Goal: Information Seeking & Learning: Understand process/instructions

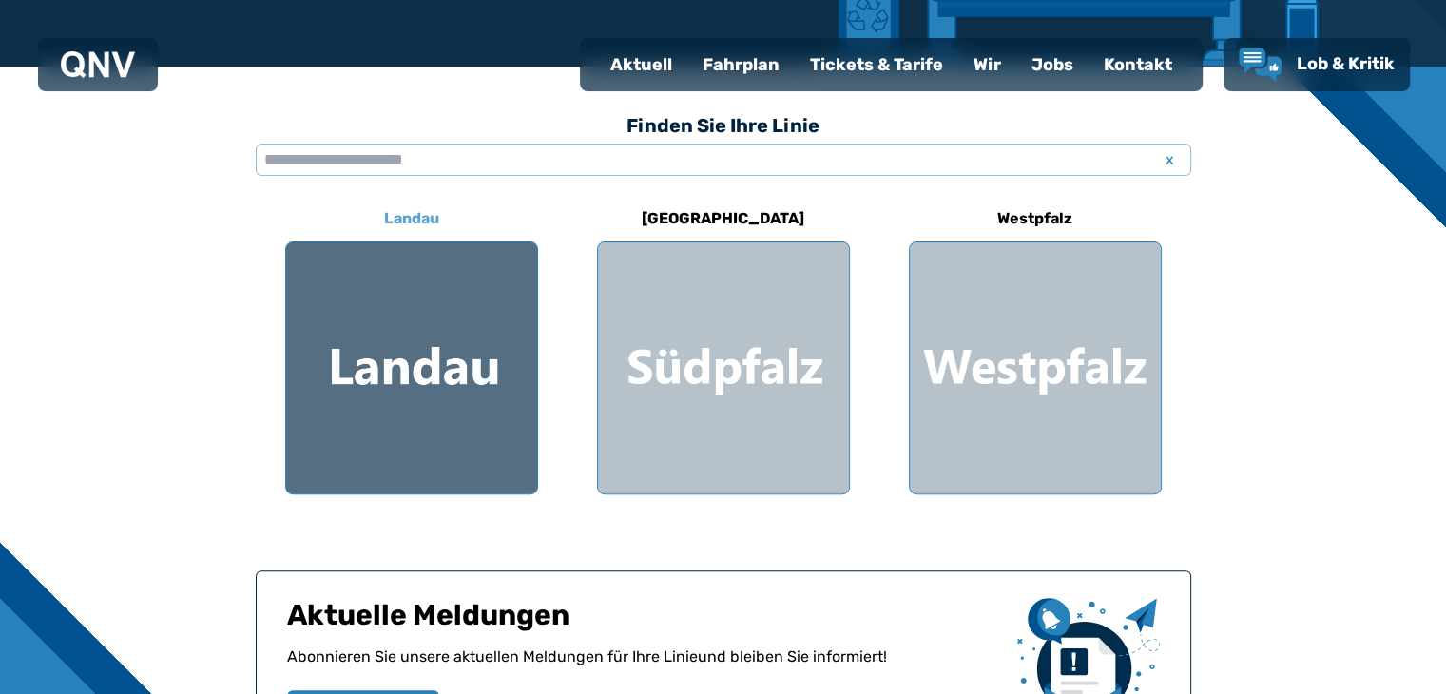
click at [502, 378] on div at bounding box center [411, 367] width 251 height 251
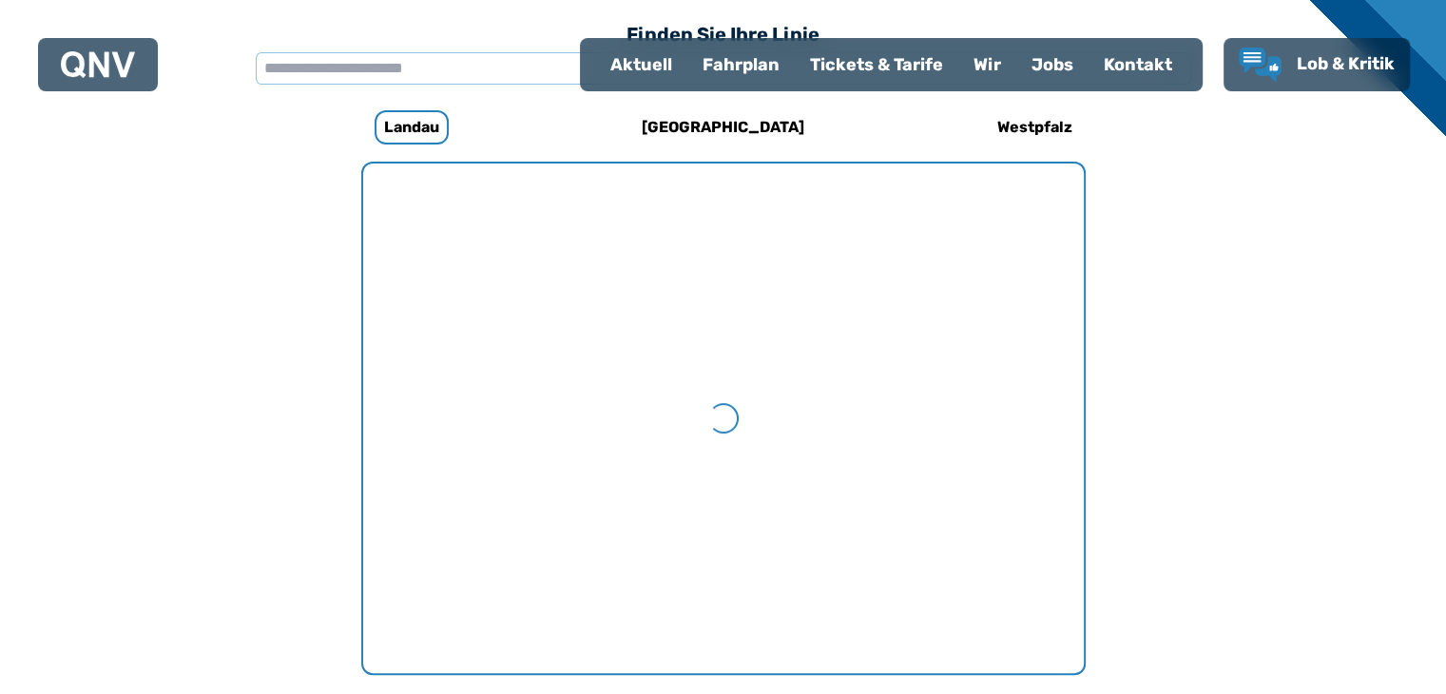
scroll to position [585, 0]
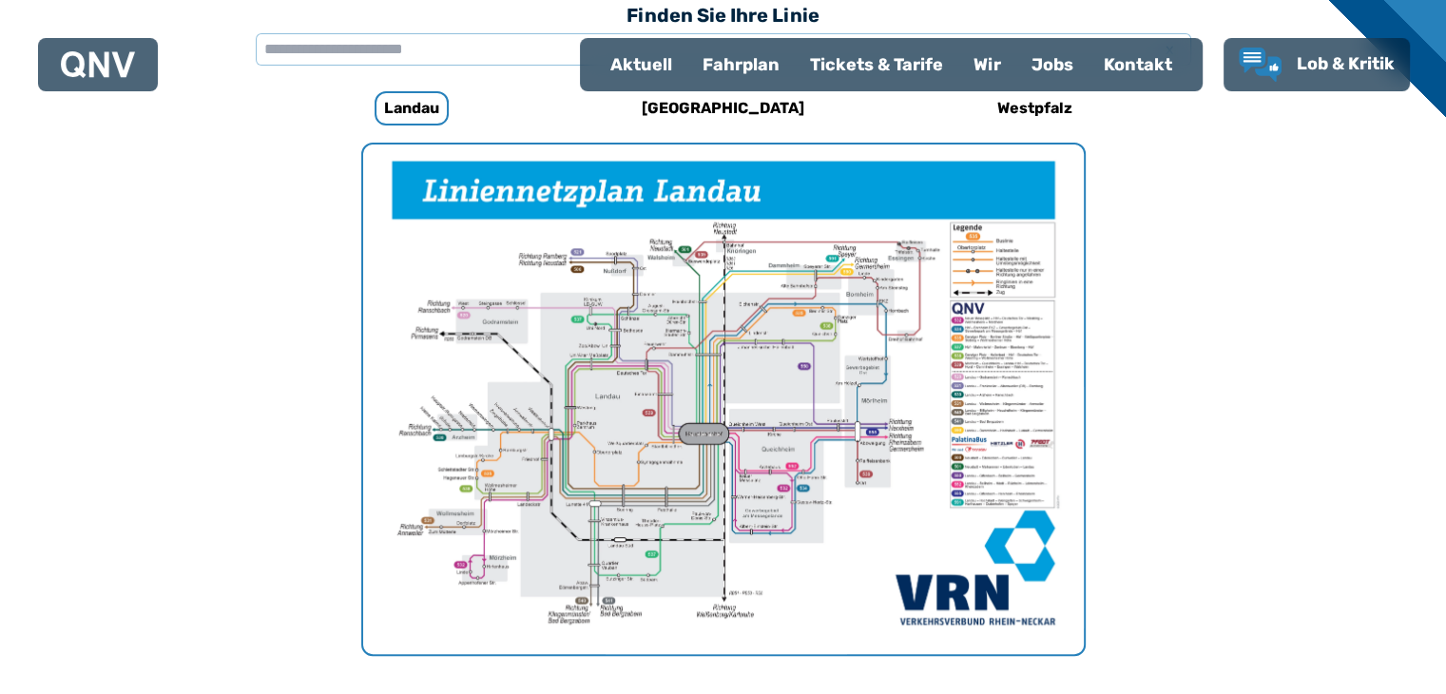
click at [748, 399] on img "1 von 1" at bounding box center [723, 398] width 720 height 509
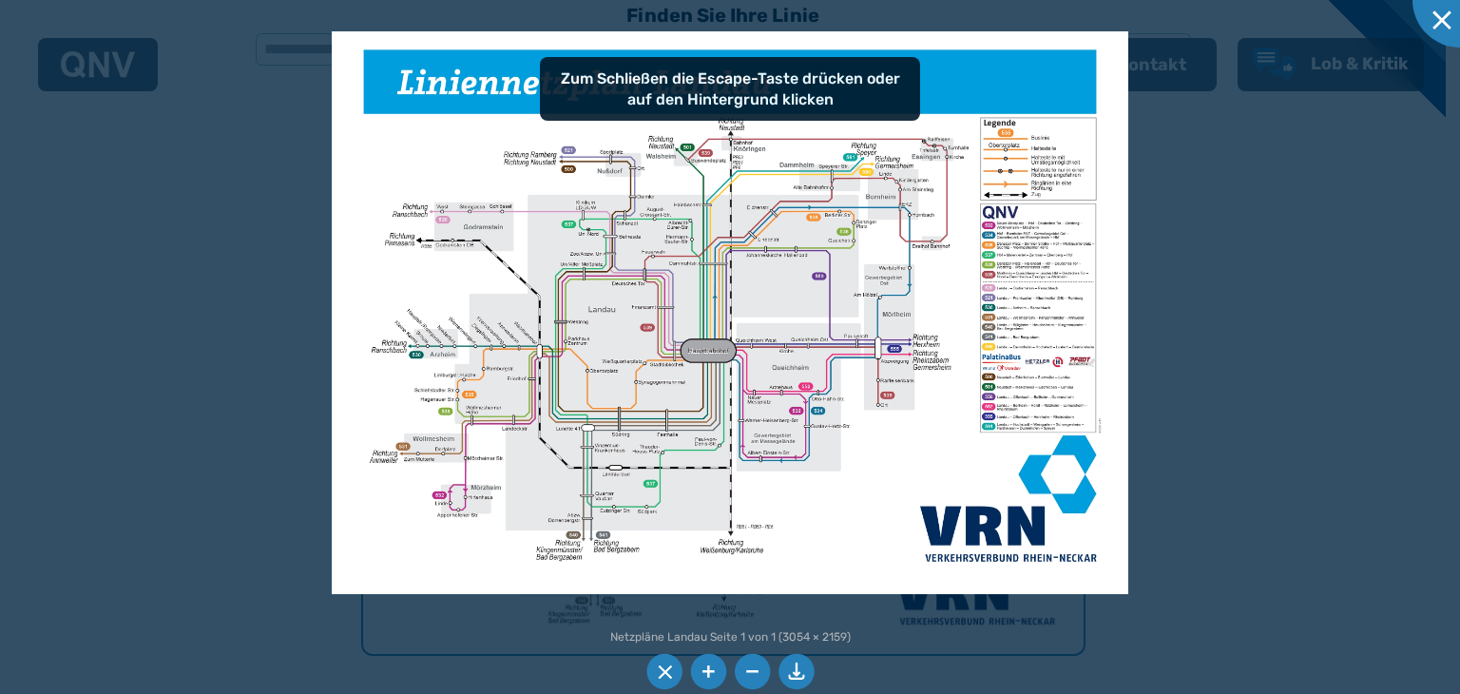
click at [706, 673] on li at bounding box center [708, 672] width 36 height 36
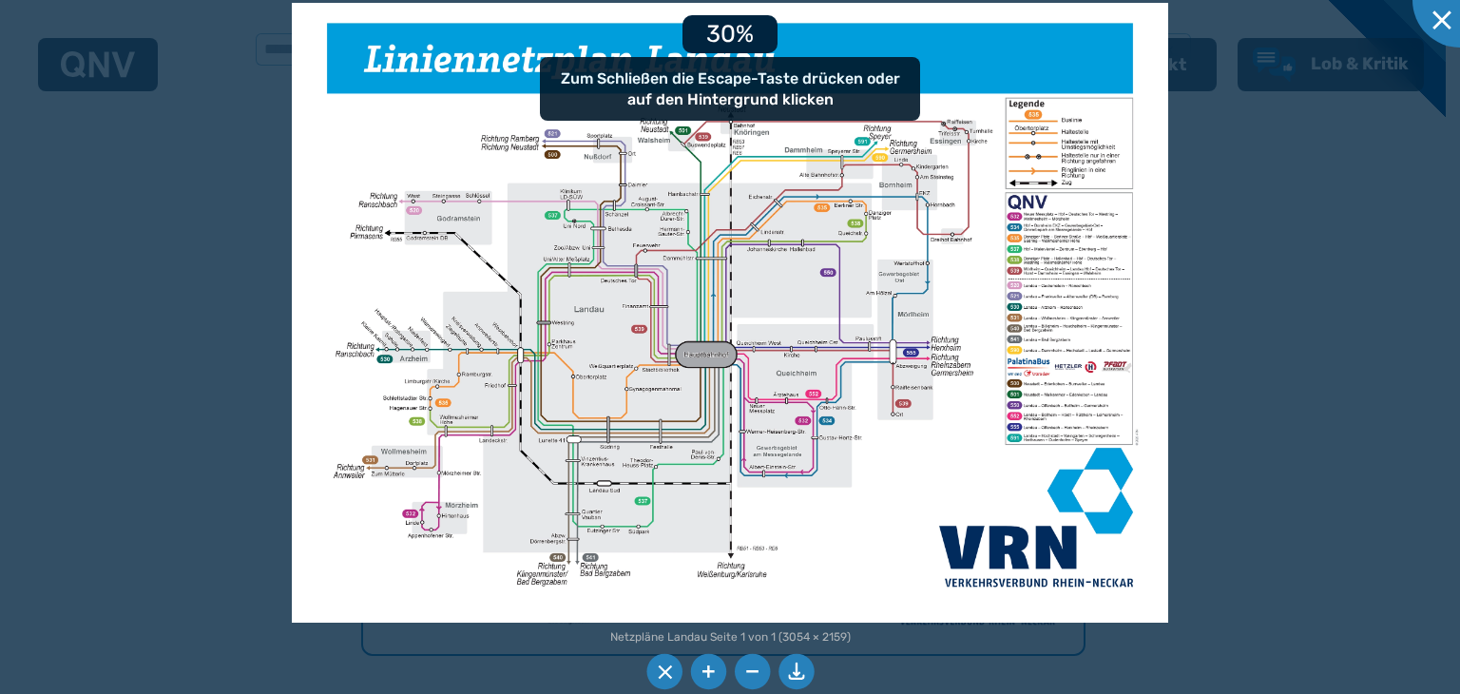
click at [706, 673] on li at bounding box center [708, 672] width 36 height 36
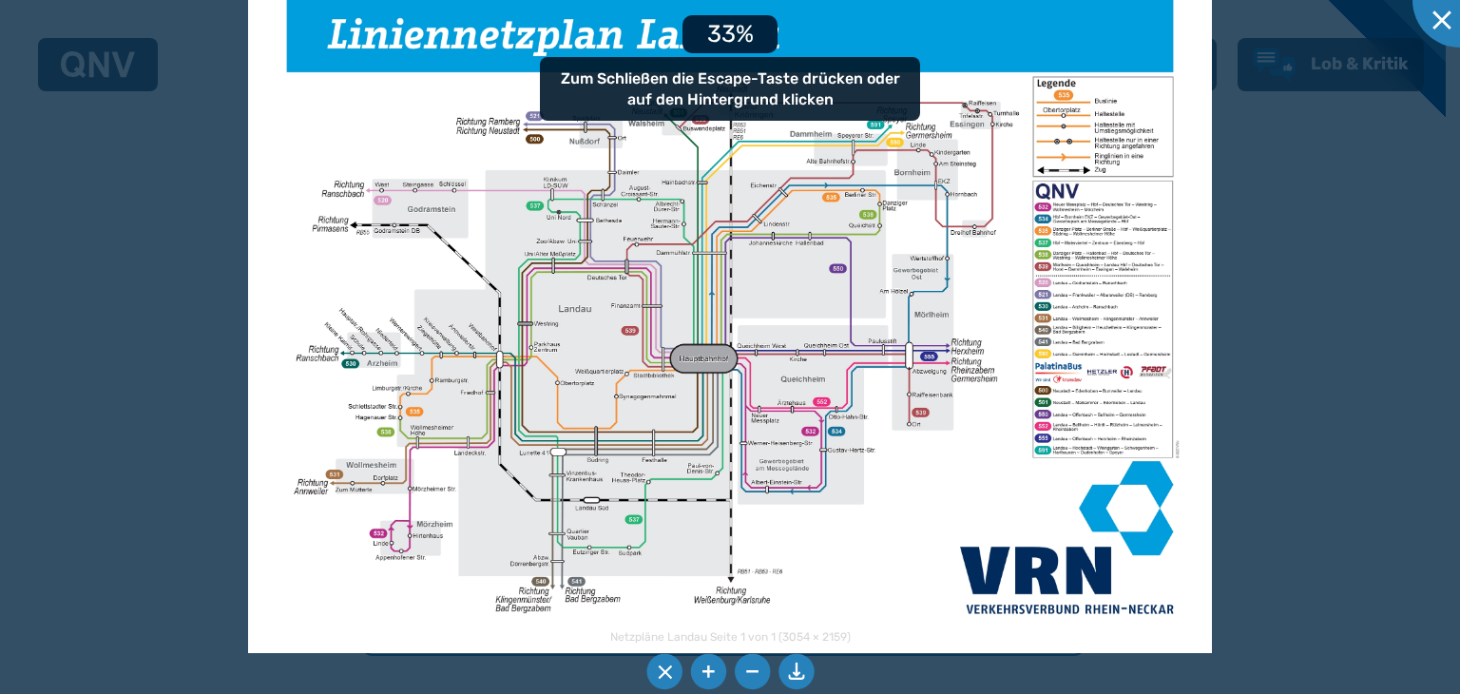
click at [706, 673] on li at bounding box center [708, 672] width 36 height 36
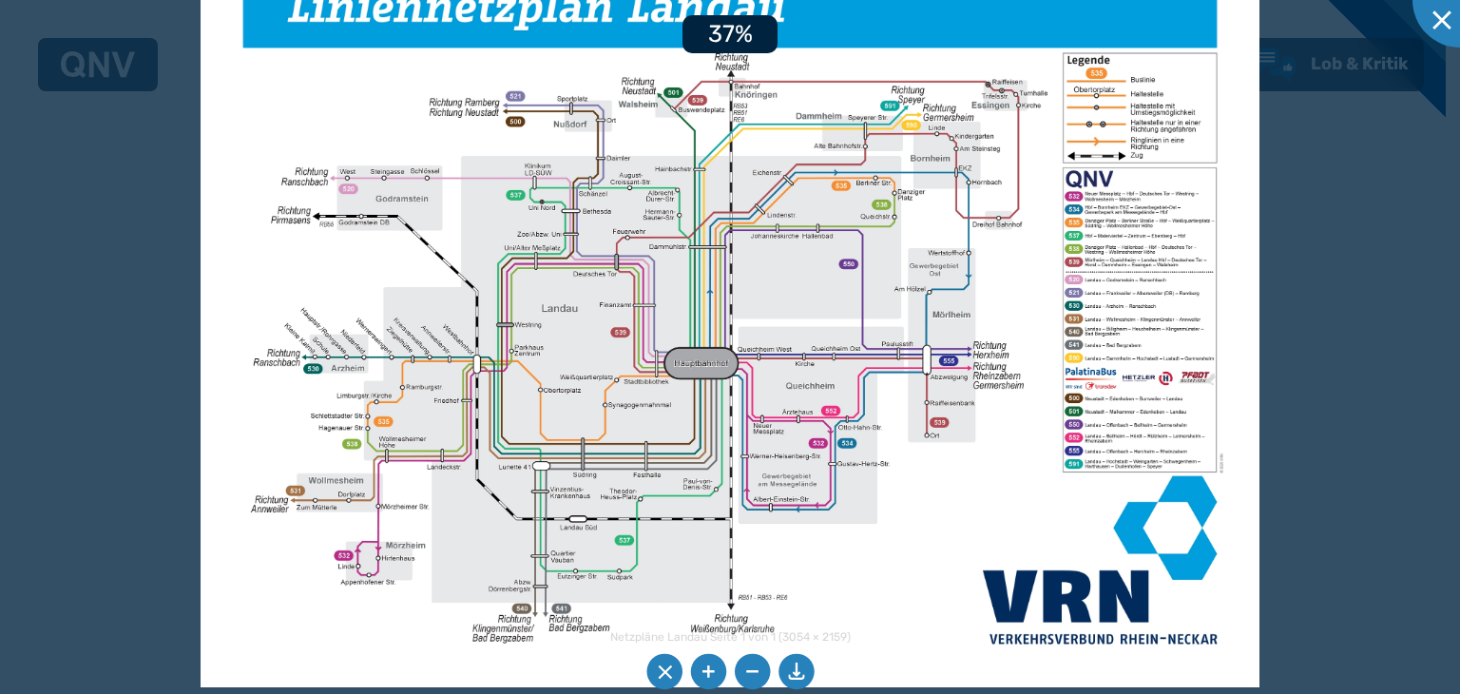
click at [706, 673] on li at bounding box center [708, 672] width 36 height 36
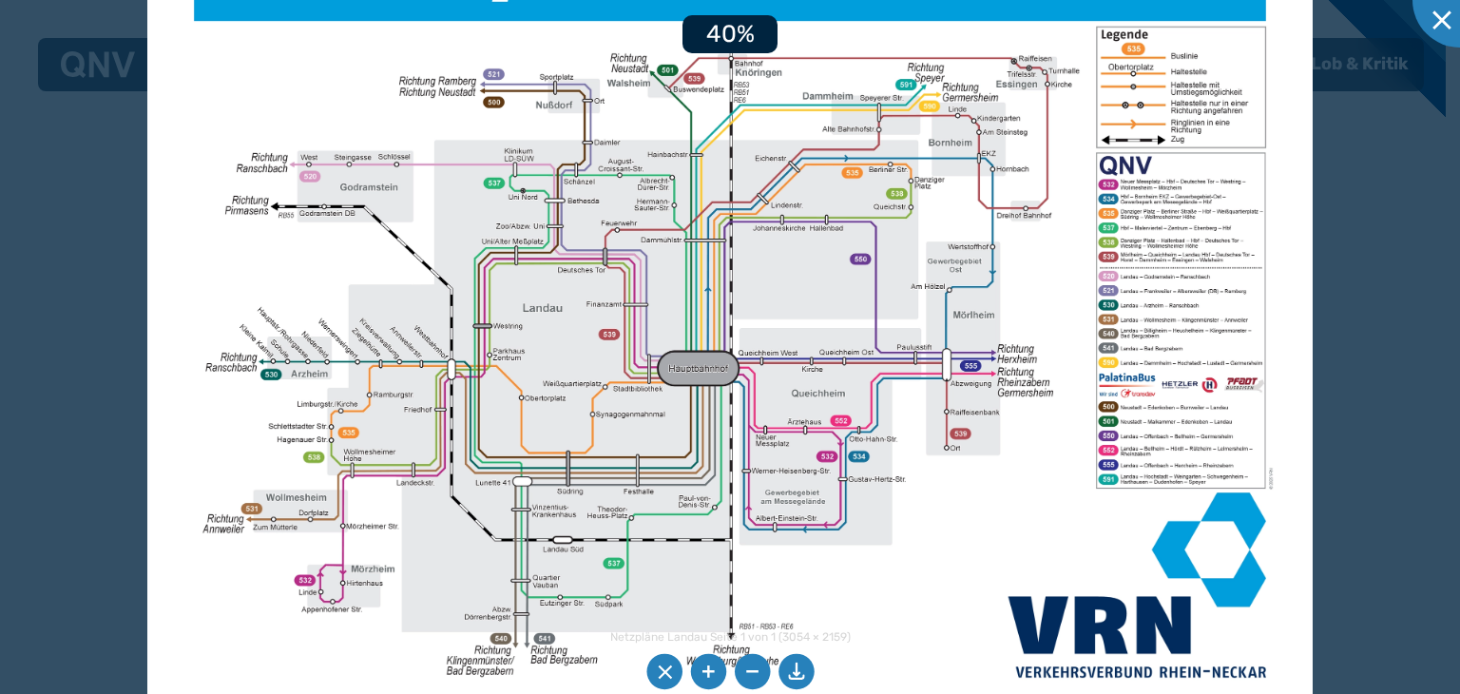
click at [706, 673] on li at bounding box center [708, 672] width 36 height 36
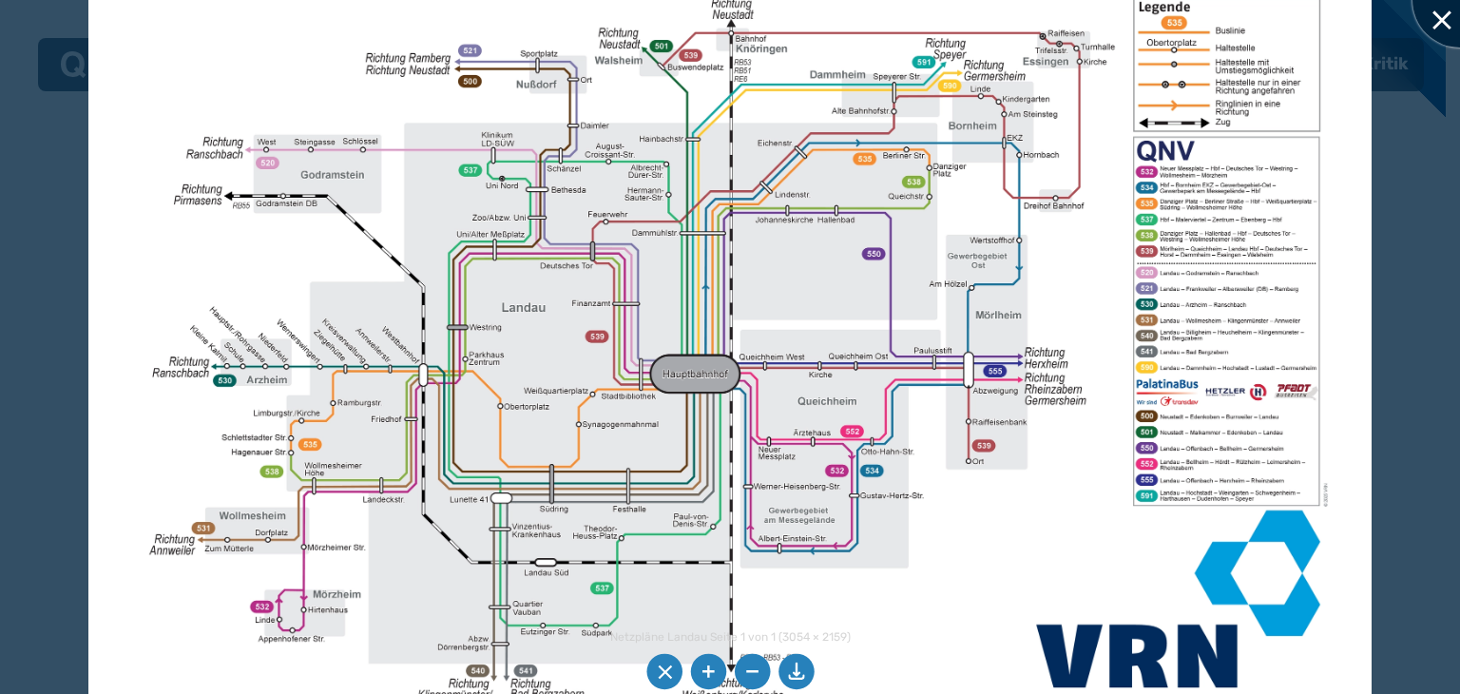
click at [1443, 24] on div at bounding box center [1459, -1] width 95 height 95
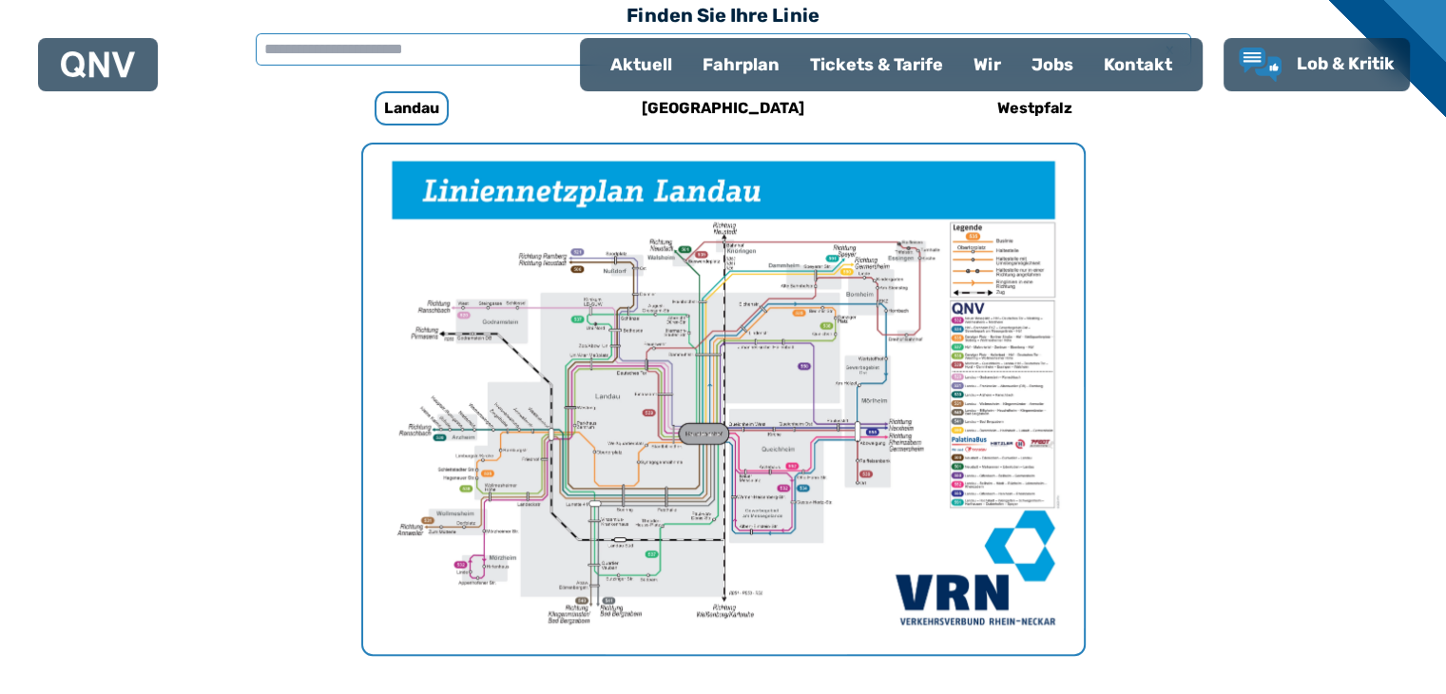
click at [379, 43] on input "text" at bounding box center [723, 49] width 935 height 32
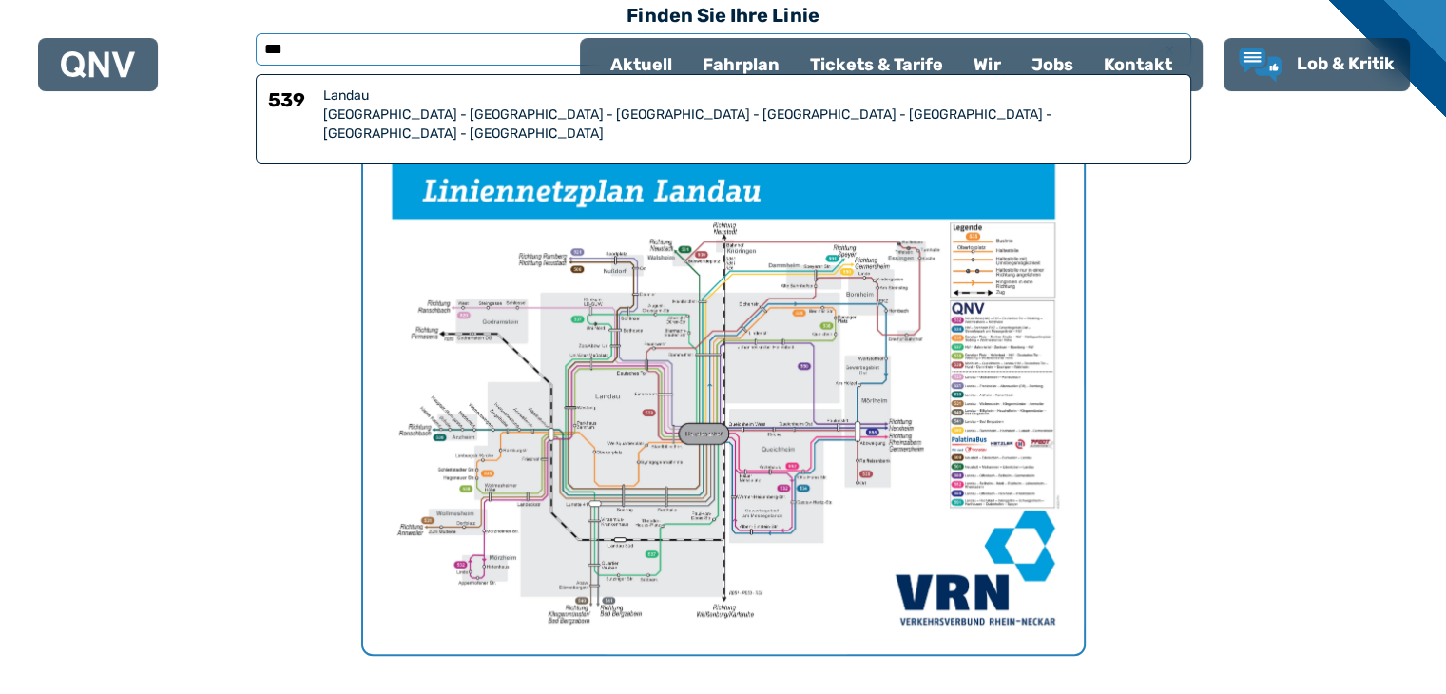
type input "***"
click at [413, 101] on div "Landau" at bounding box center [750, 95] width 855 height 19
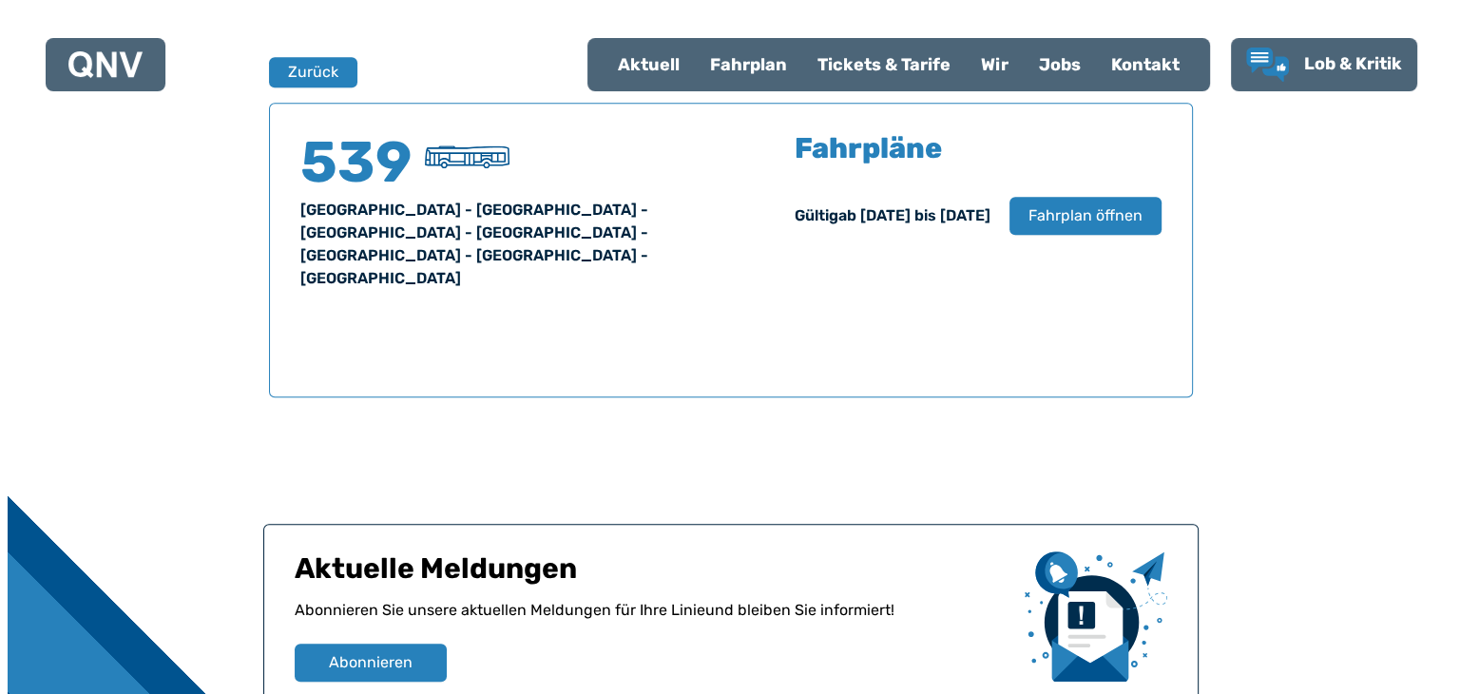
scroll to position [1252, 0]
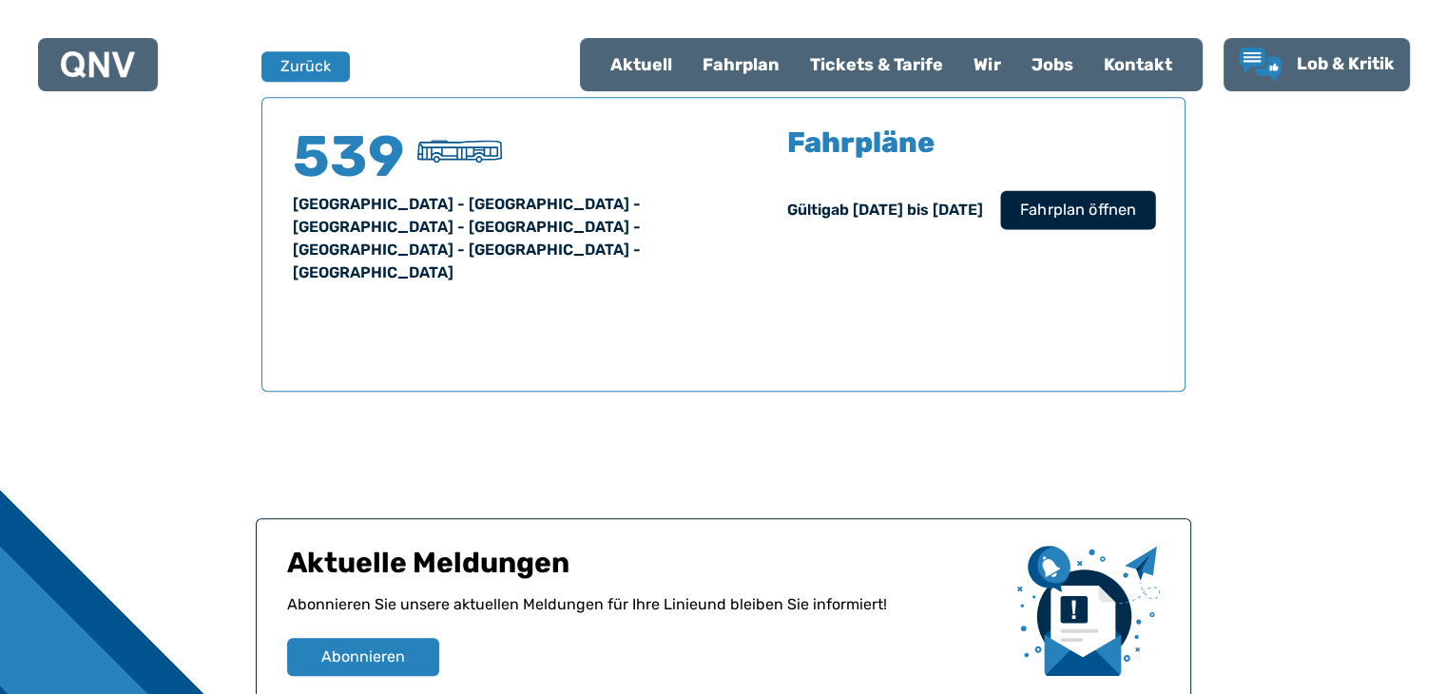
click at [1049, 206] on span "Fahrplan öffnen" at bounding box center [1077, 210] width 116 height 23
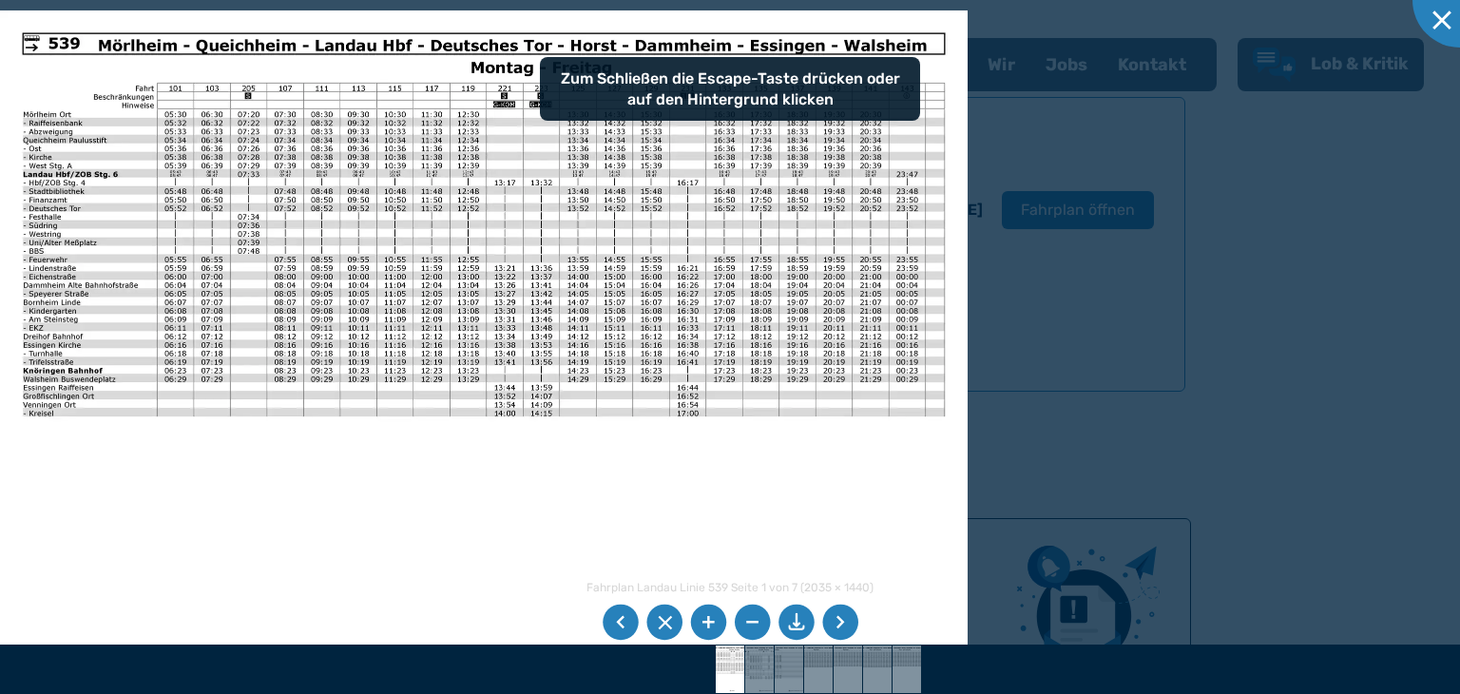
click at [704, 629] on li at bounding box center [708, 622] width 36 height 36
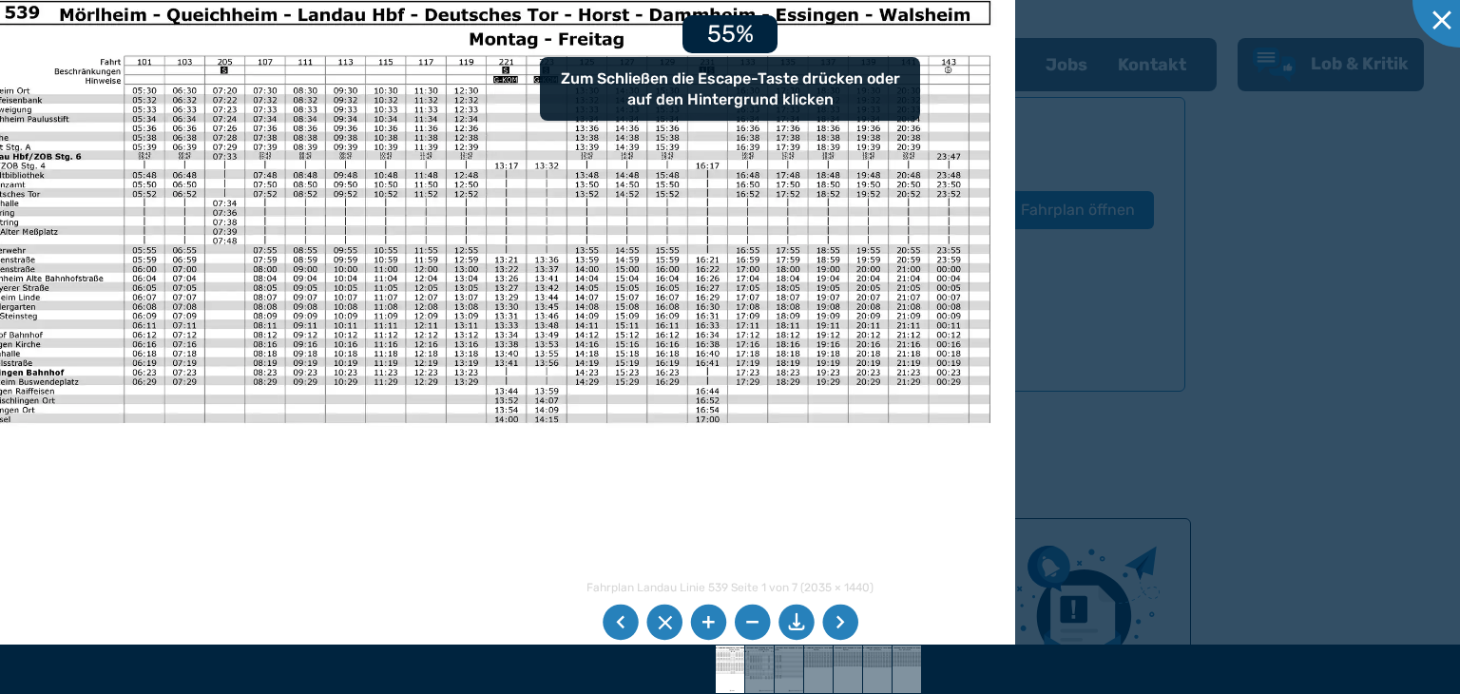
click at [703, 629] on li at bounding box center [708, 622] width 36 height 36
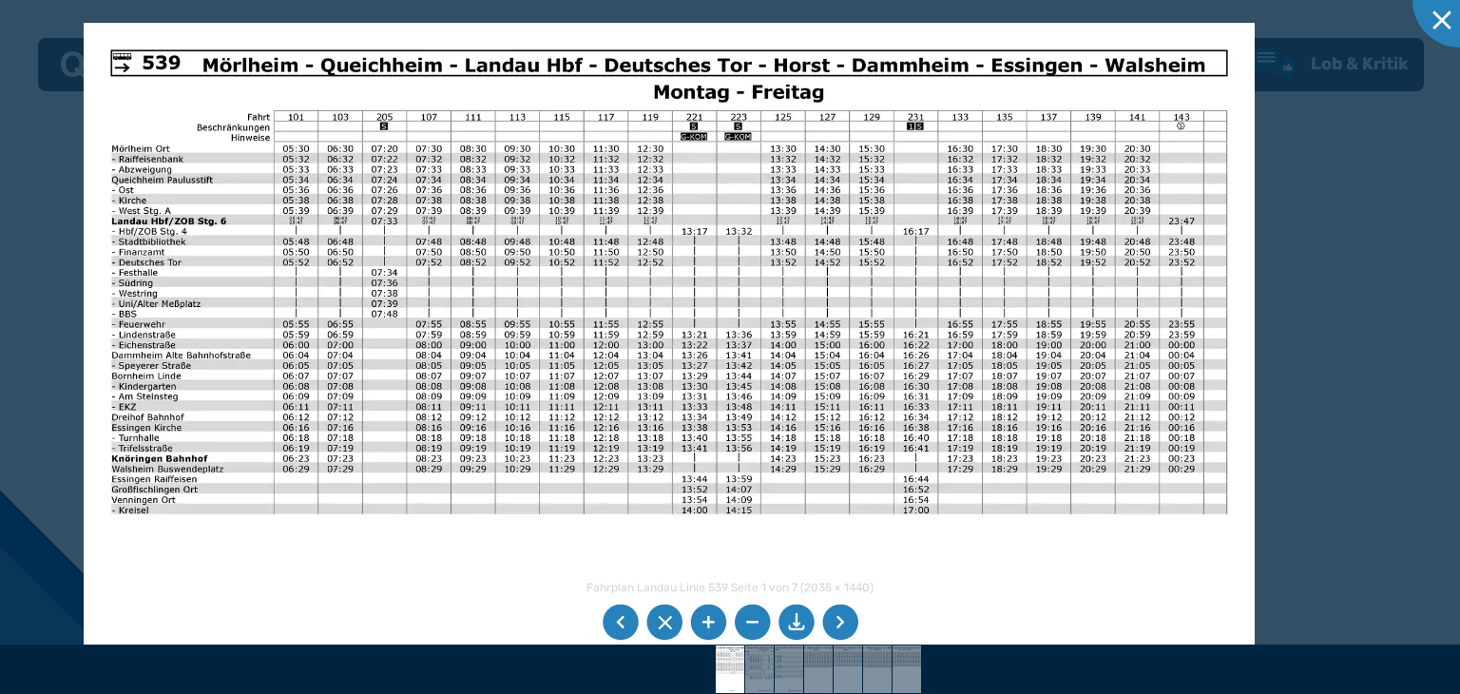
click at [535, 484] on img at bounding box center [669, 437] width 1170 height 828
click at [835, 618] on li at bounding box center [840, 622] width 36 height 36
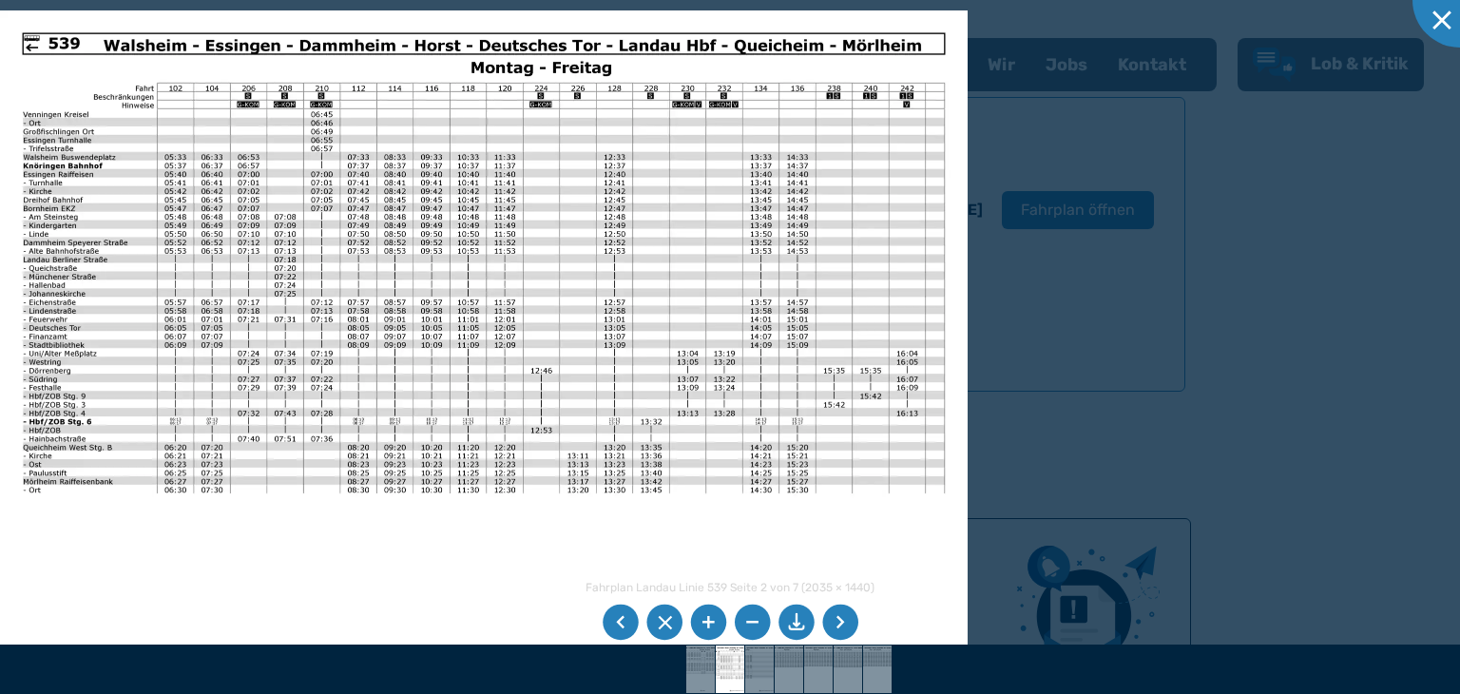
click at [834, 618] on li at bounding box center [840, 622] width 36 height 36
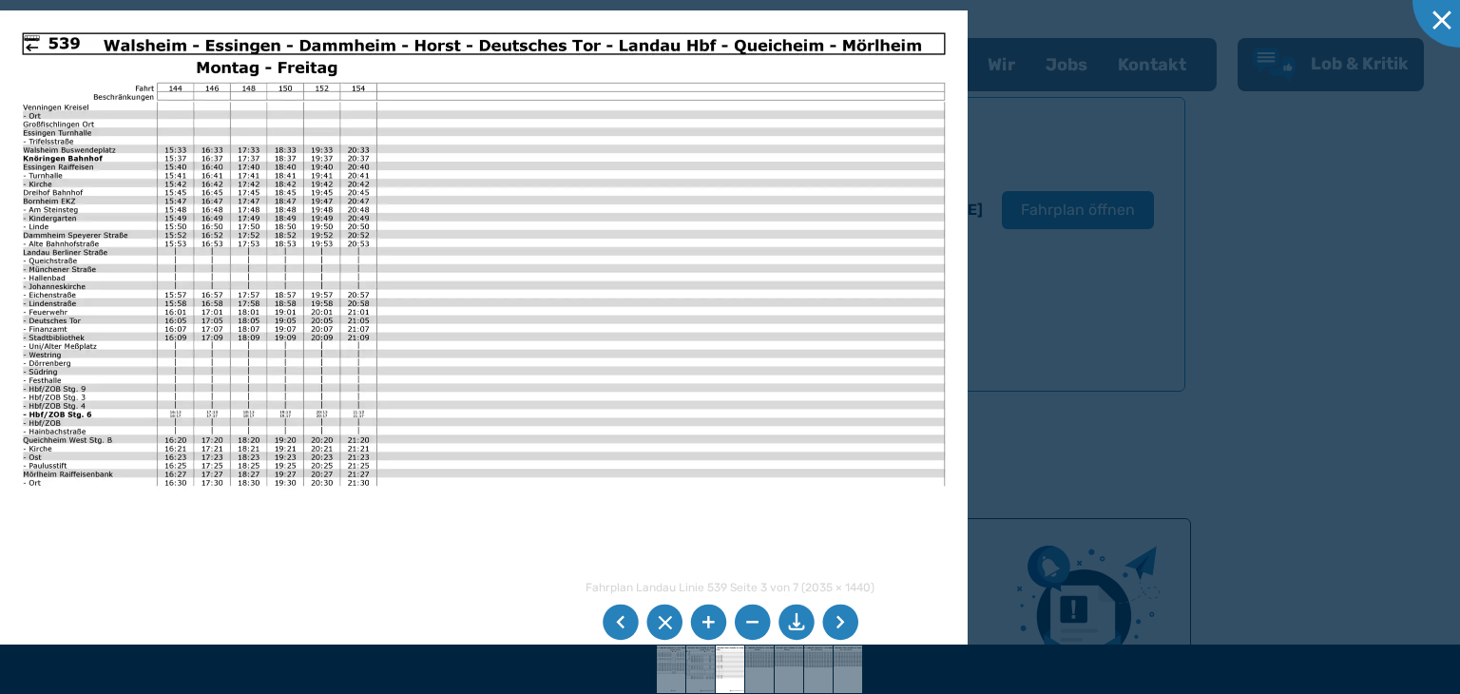
click at [617, 614] on li at bounding box center [621, 622] width 36 height 36
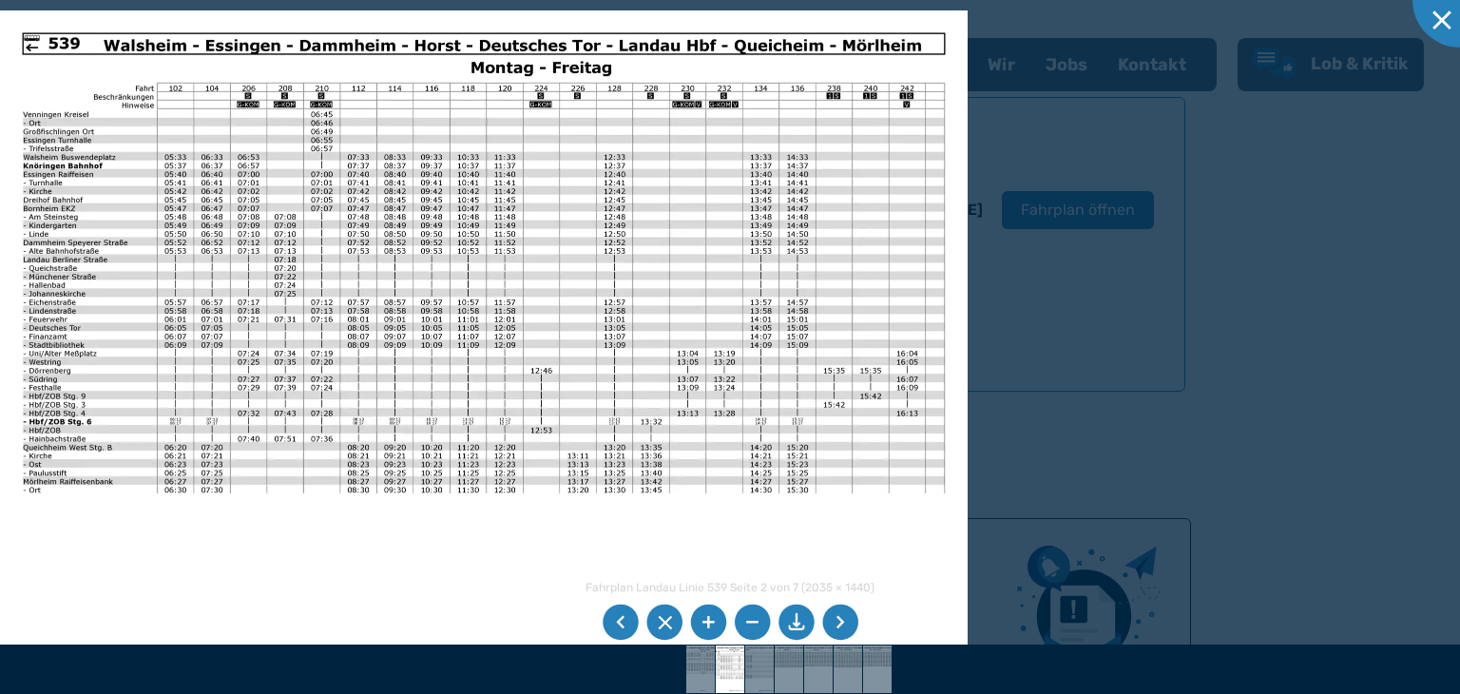
click at [832, 621] on li at bounding box center [840, 622] width 36 height 36
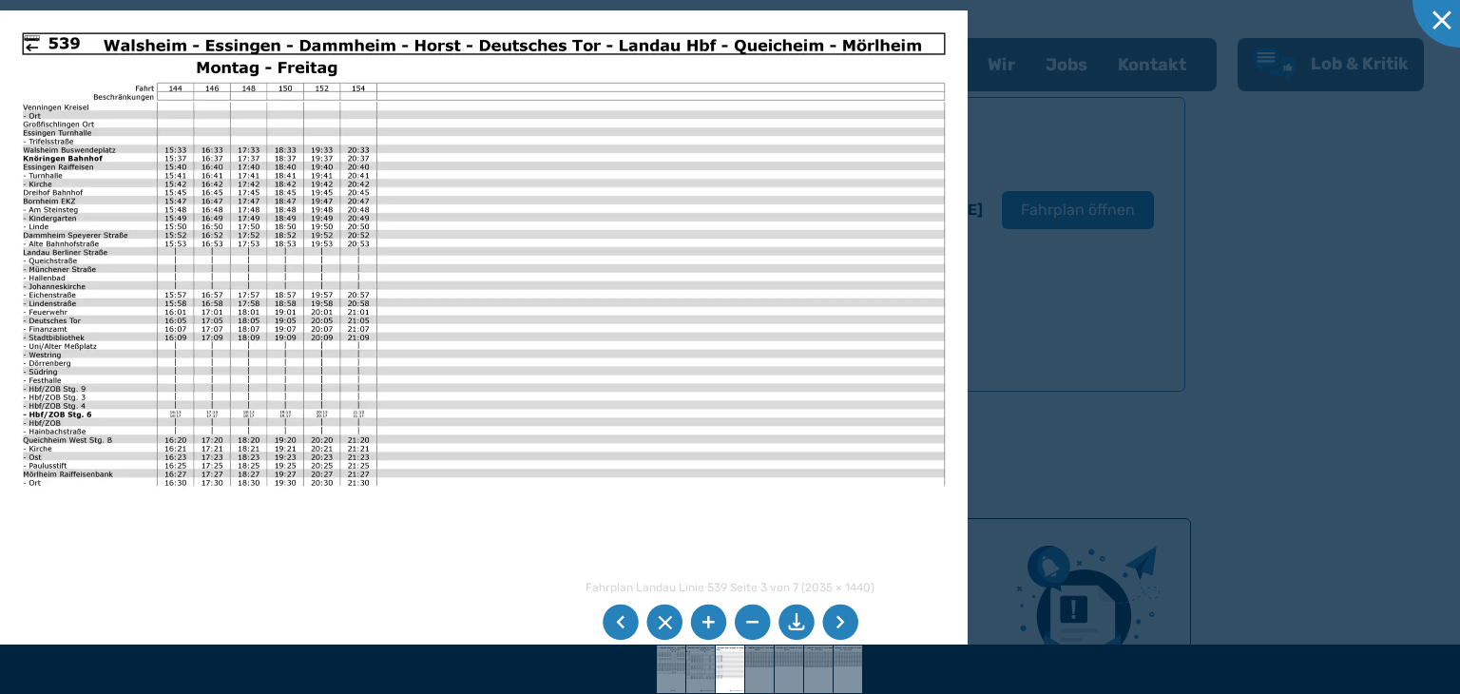
click at [832, 621] on li at bounding box center [840, 622] width 36 height 36
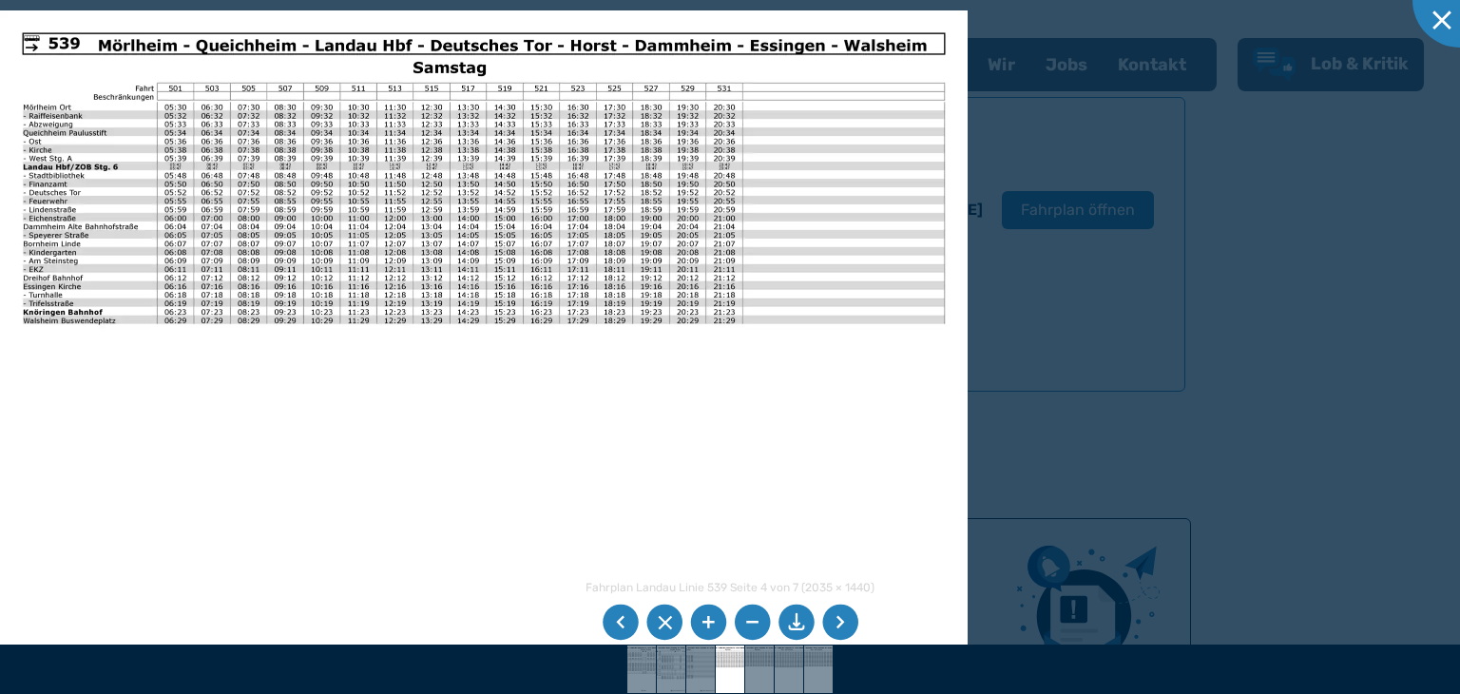
click at [832, 621] on li at bounding box center [840, 622] width 36 height 36
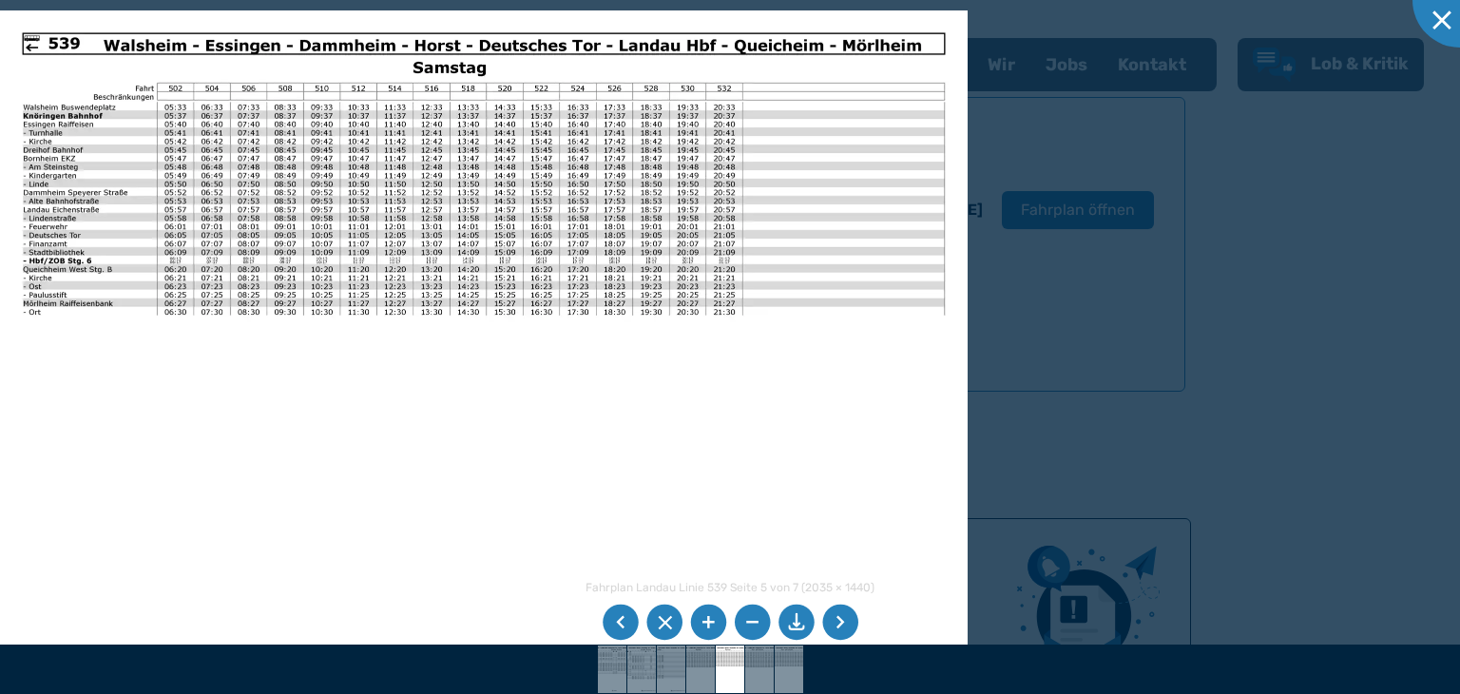
click at [829, 621] on li at bounding box center [840, 622] width 36 height 36
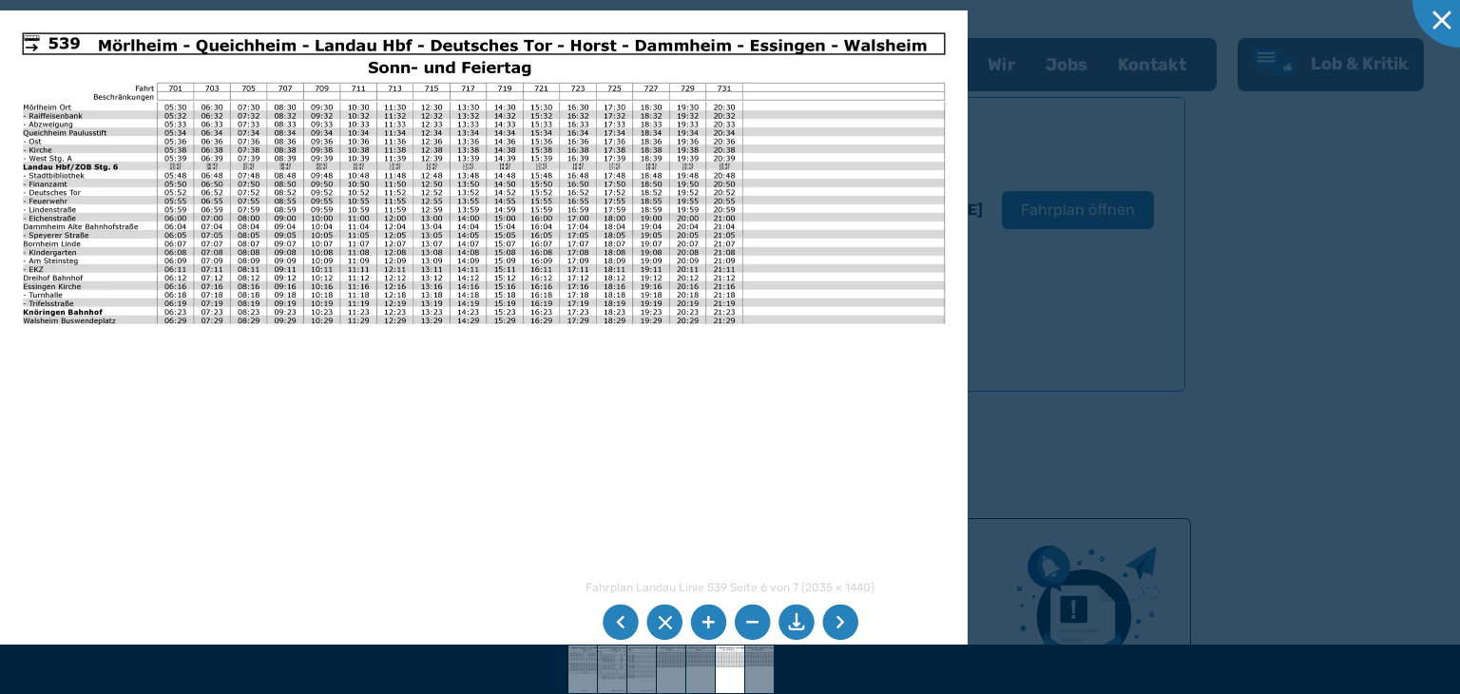
click at [829, 621] on li at bounding box center [840, 622] width 36 height 36
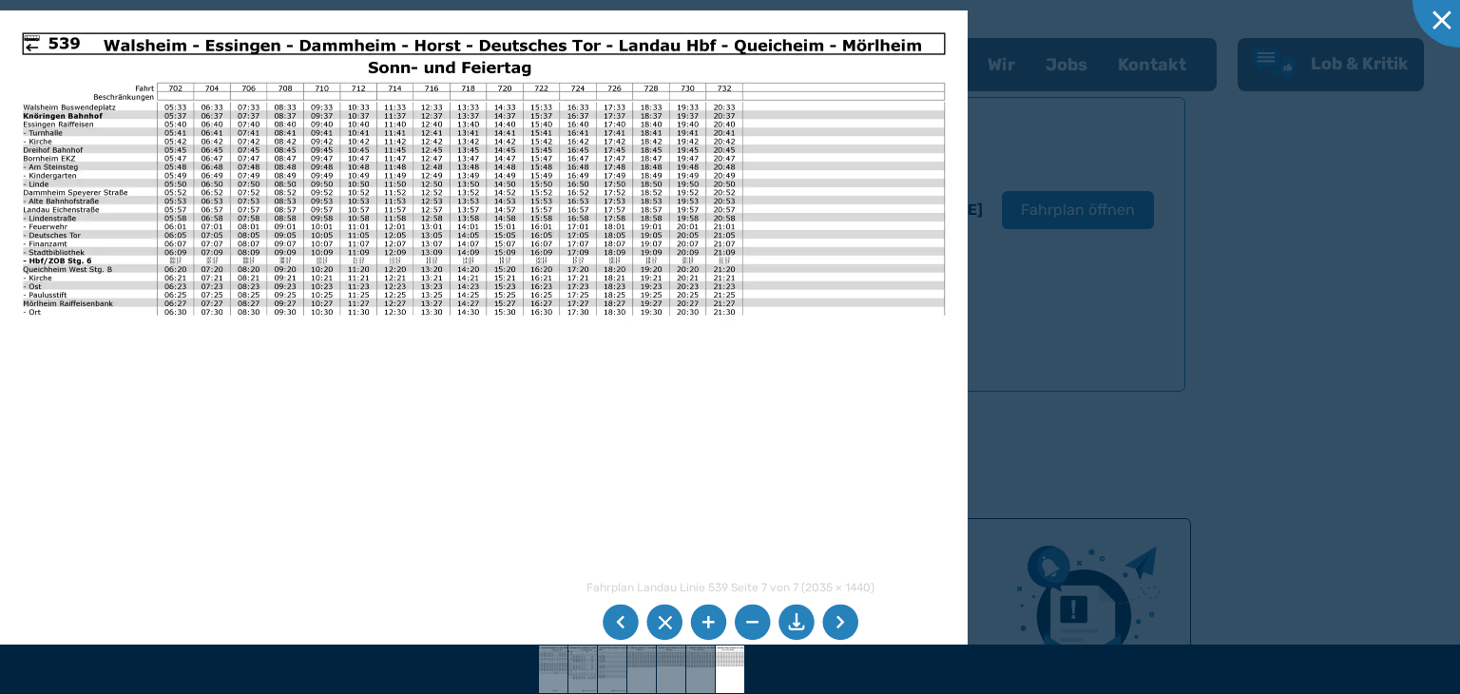
click at [829, 621] on li at bounding box center [840, 622] width 36 height 36
